Goal: Task Accomplishment & Management: Use online tool/utility

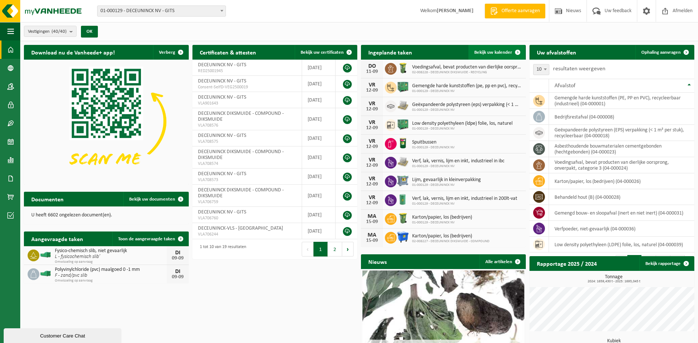
click at [503, 56] on link "Bekijk uw kalender" at bounding box center [496, 52] width 57 height 15
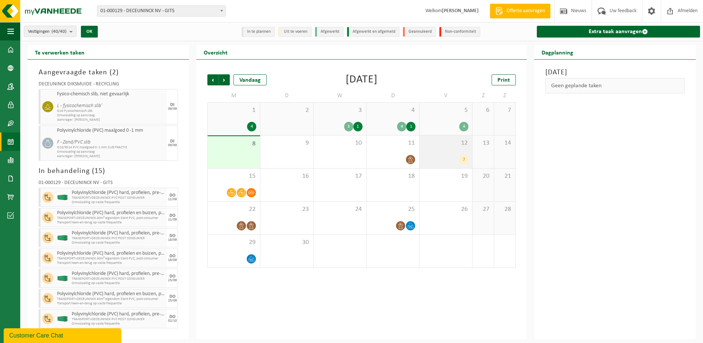
click at [462, 158] on div "7" at bounding box center [463, 160] width 9 height 10
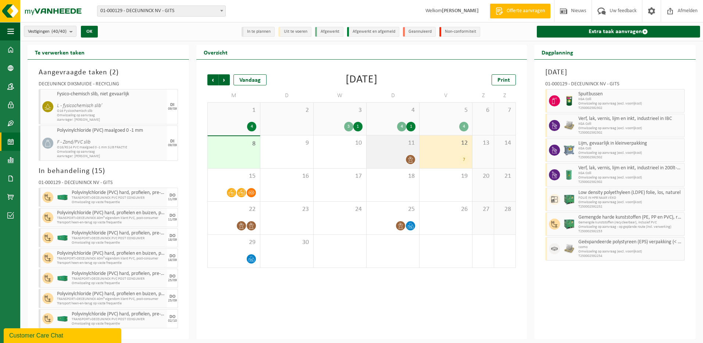
click at [411, 160] on icon at bounding box center [410, 159] width 6 height 6
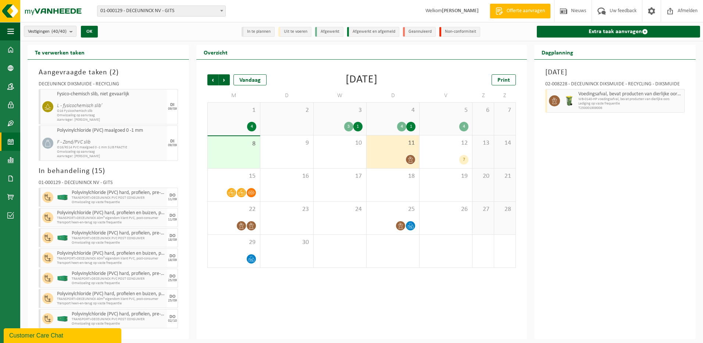
click at [414, 128] on div "1" at bounding box center [410, 127] width 9 height 10
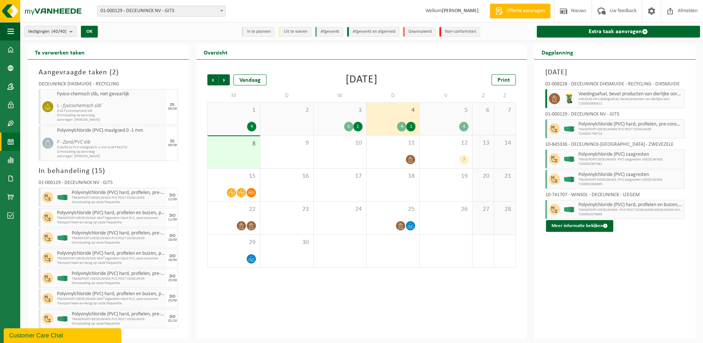
click at [399, 126] on div "4" at bounding box center [401, 127] width 9 height 10
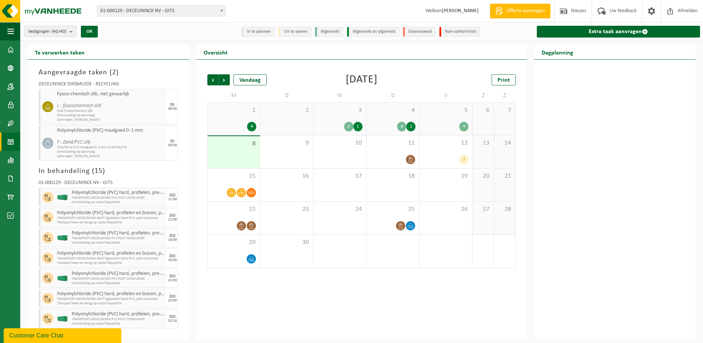
click at [466, 127] on div "4" at bounding box center [463, 127] width 9 height 10
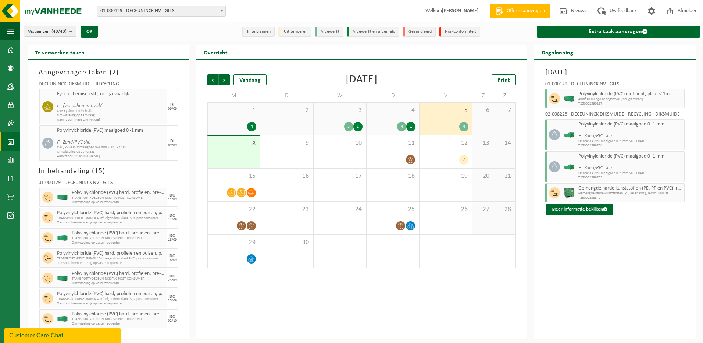
click at [357, 129] on div "1" at bounding box center [357, 127] width 9 height 10
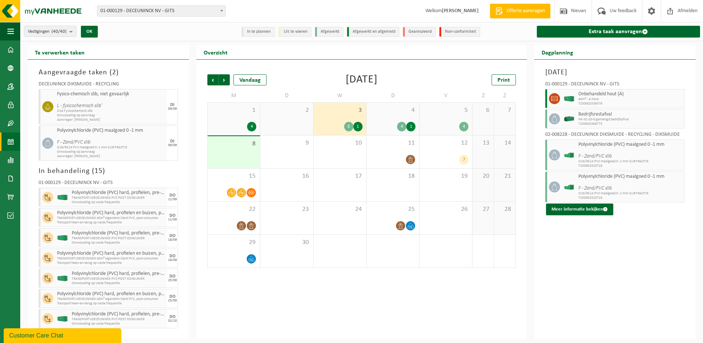
click at [348, 129] on div "3" at bounding box center [348, 127] width 9 height 10
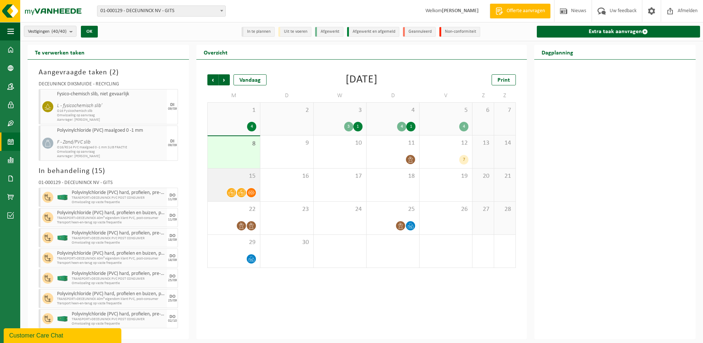
click at [231, 192] on icon at bounding box center [231, 193] width 6 height 6
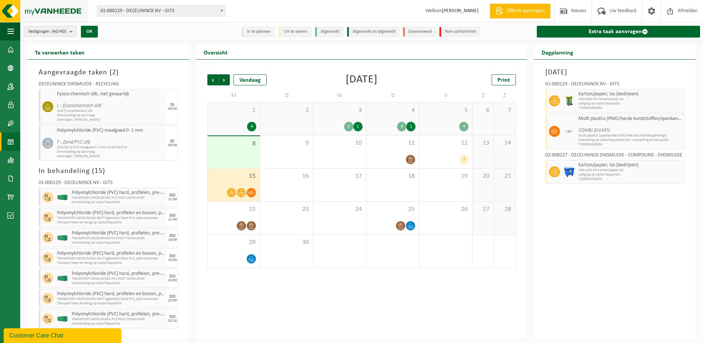
click at [47, 15] on img at bounding box center [44, 11] width 88 height 22
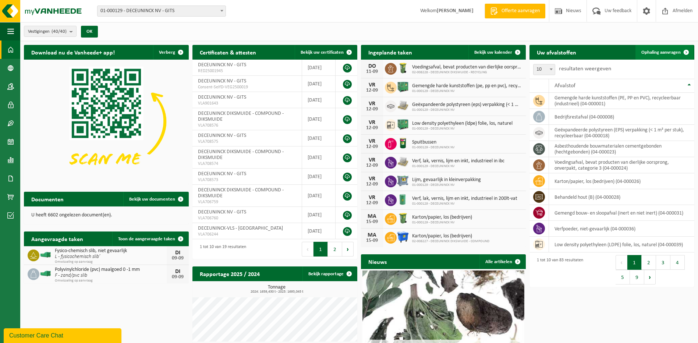
click at [658, 54] on span "Ophaling aanvragen" at bounding box center [660, 52] width 39 height 5
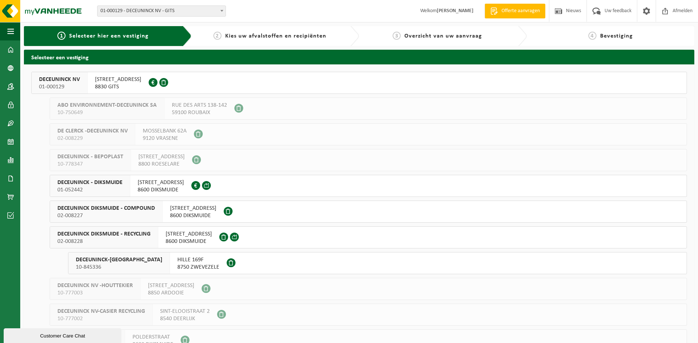
click at [123, 236] on span "DECEUNINCK DIKSMUIDE - RECYCLING" at bounding box center [103, 233] width 93 height 7
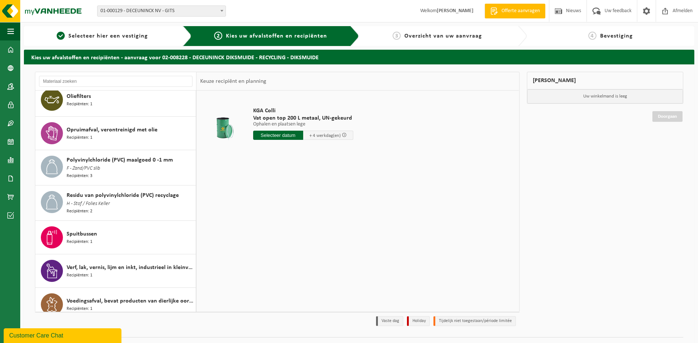
scroll to position [316, 0]
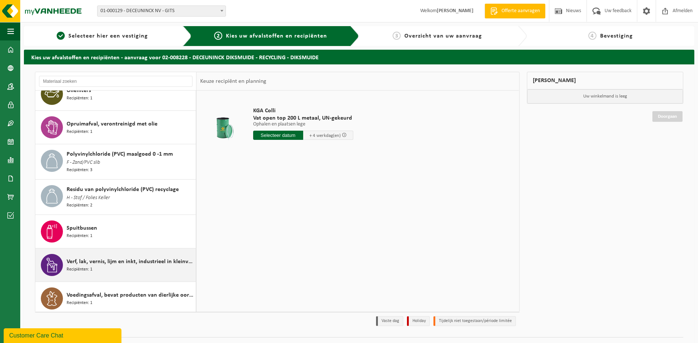
click at [110, 265] on div "Verf, lak, vernis, lijm en inkt, industrieel in kleinverpakking Recipiënten: 1" at bounding box center [130, 265] width 127 height 22
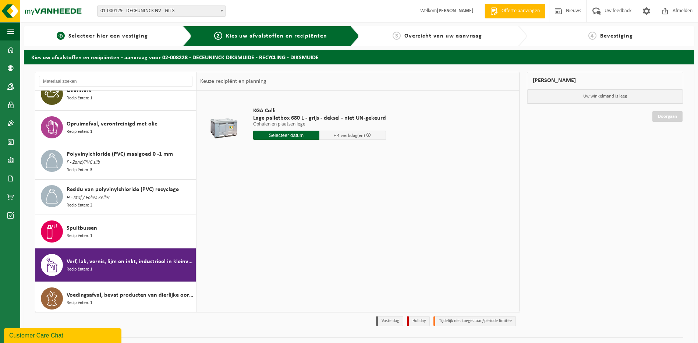
click at [96, 34] on span "Selecteer hier een vestiging" at bounding box center [107, 36] width 79 height 6
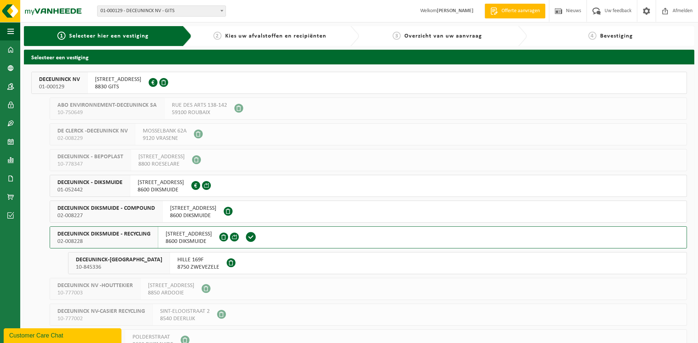
click at [127, 82] on span "[STREET_ADDRESS]" at bounding box center [118, 79] width 46 height 7
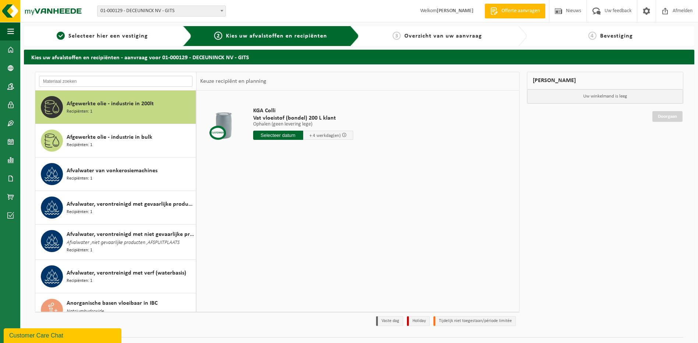
click at [114, 80] on input "text" at bounding box center [115, 81] width 153 height 11
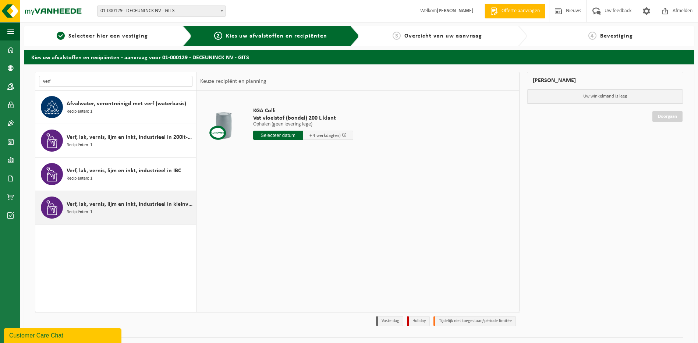
type input "verf"
click at [111, 204] on span "Verf, lak, vernis, lijm en inkt, industrieel in kleinverpakking" at bounding box center [130, 204] width 127 height 9
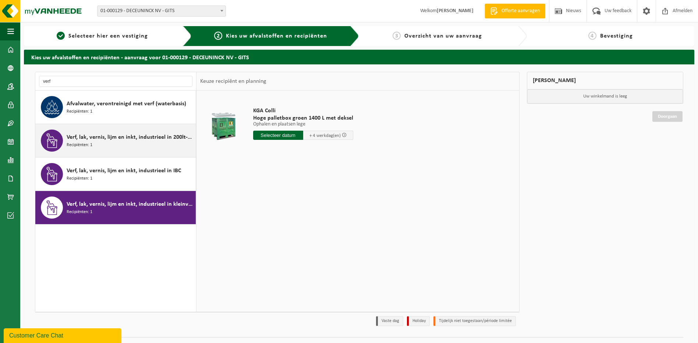
click at [67, 141] on span "Verf, lak, vernis, lijm en inkt, industrieel in 200lt-vat" at bounding box center [130, 137] width 127 height 9
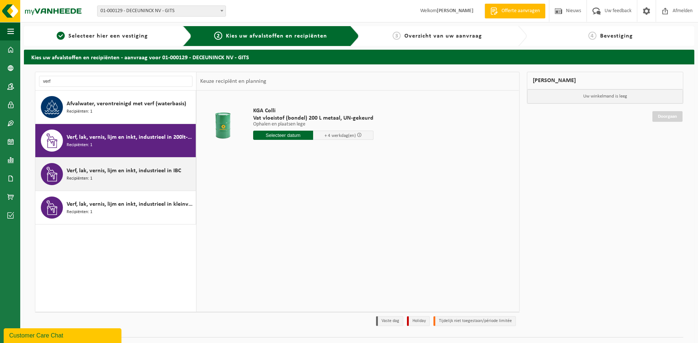
click at [104, 173] on span "Verf, lak, vernis, lijm en inkt, industrieel in IBC" at bounding box center [124, 170] width 114 height 9
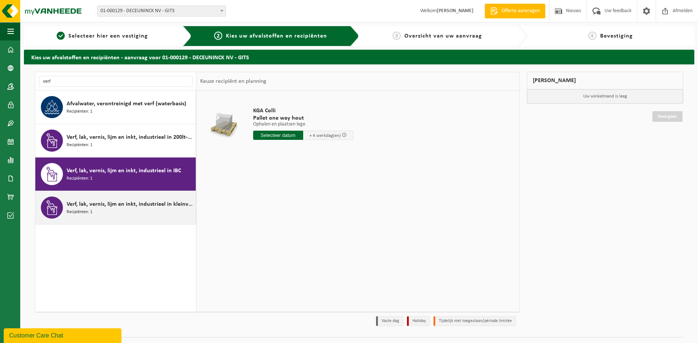
click at [110, 203] on span "Verf, lak, vernis, lijm en inkt, industrieel in kleinverpakking" at bounding box center [130, 204] width 127 height 9
